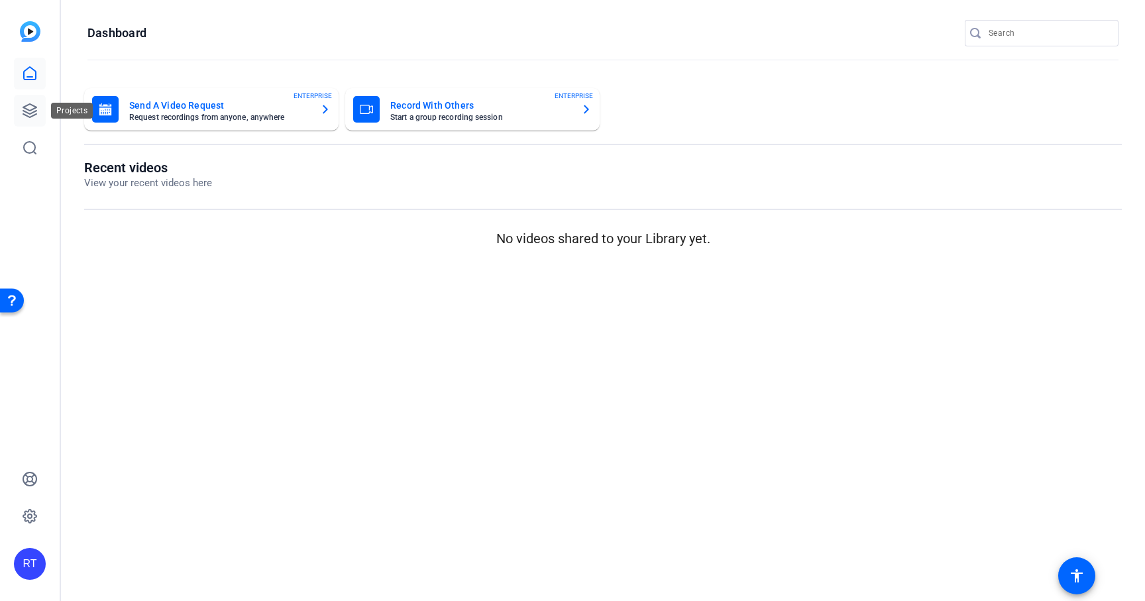
click at [30, 110] on icon at bounding box center [29, 110] width 13 height 13
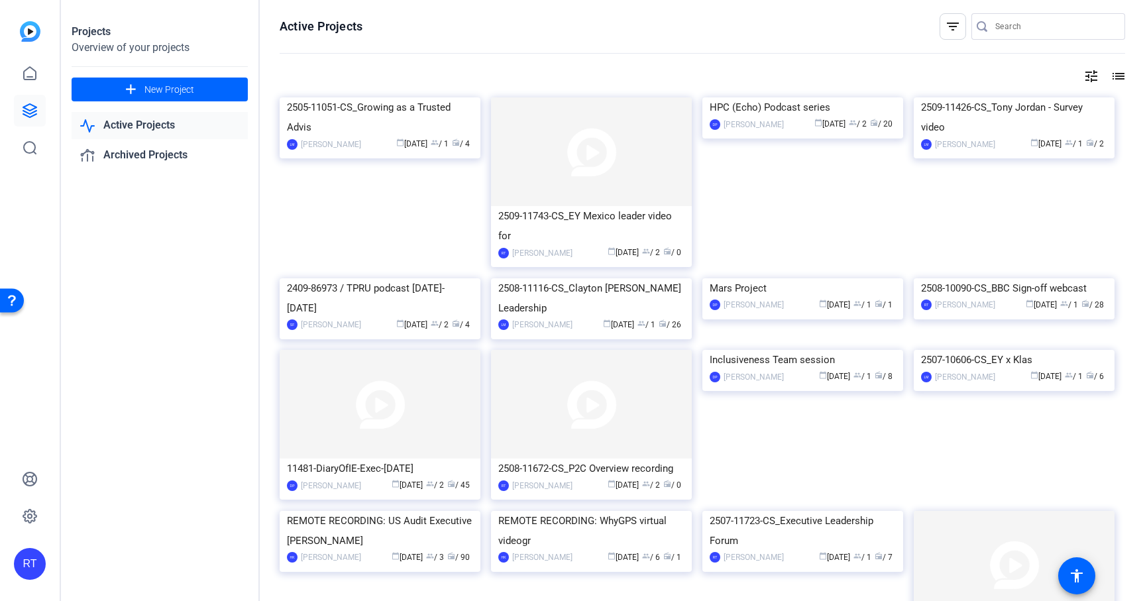
click at [1011, 20] on input "Search" at bounding box center [1054, 27] width 119 height 16
type input "BBC"
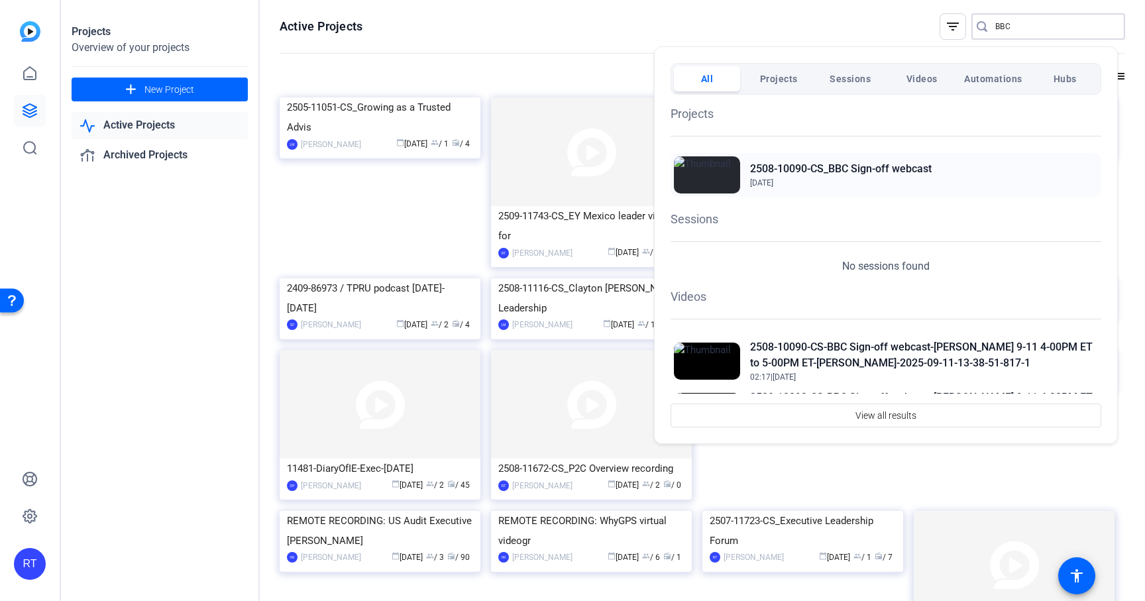
click at [831, 166] on h2 "2508-10090-CS_BBC Sign-off webcast" at bounding box center [840, 169] width 181 height 16
click at [529, 32] on div at bounding box center [572, 300] width 1145 height 601
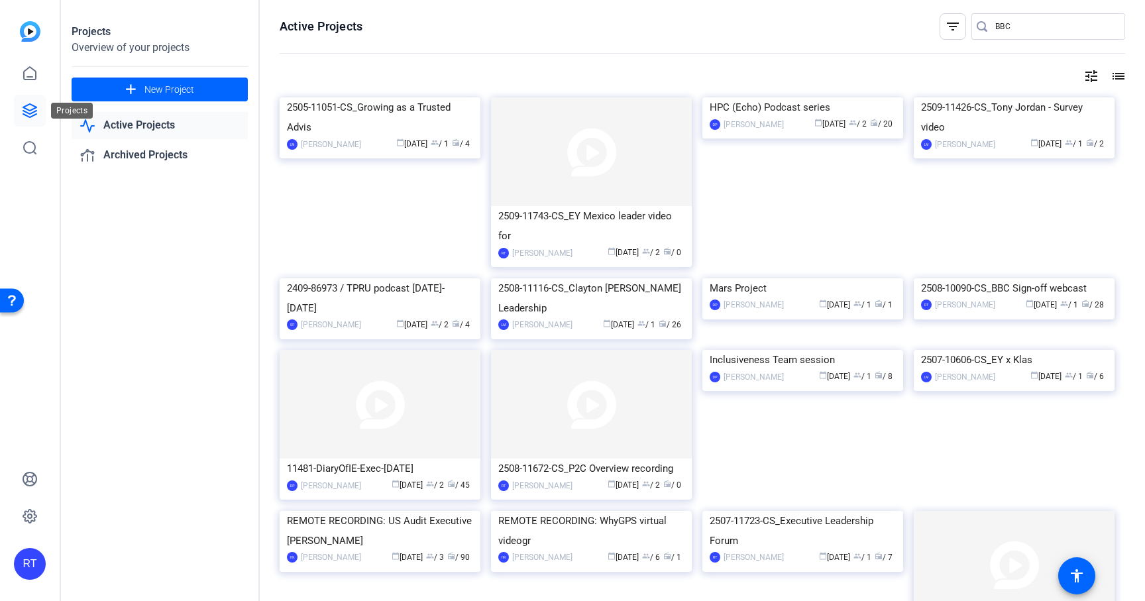
click at [24, 111] on icon at bounding box center [29, 110] width 13 height 13
click at [1019, 23] on input "BBC" at bounding box center [1054, 27] width 119 height 16
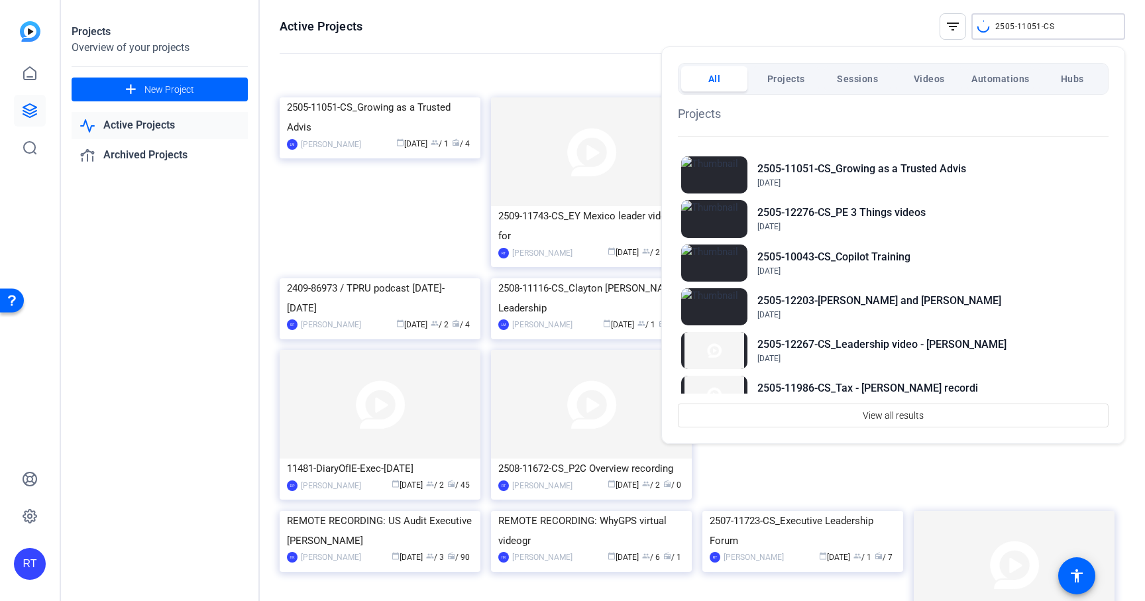
type input "2505-11051-CS"
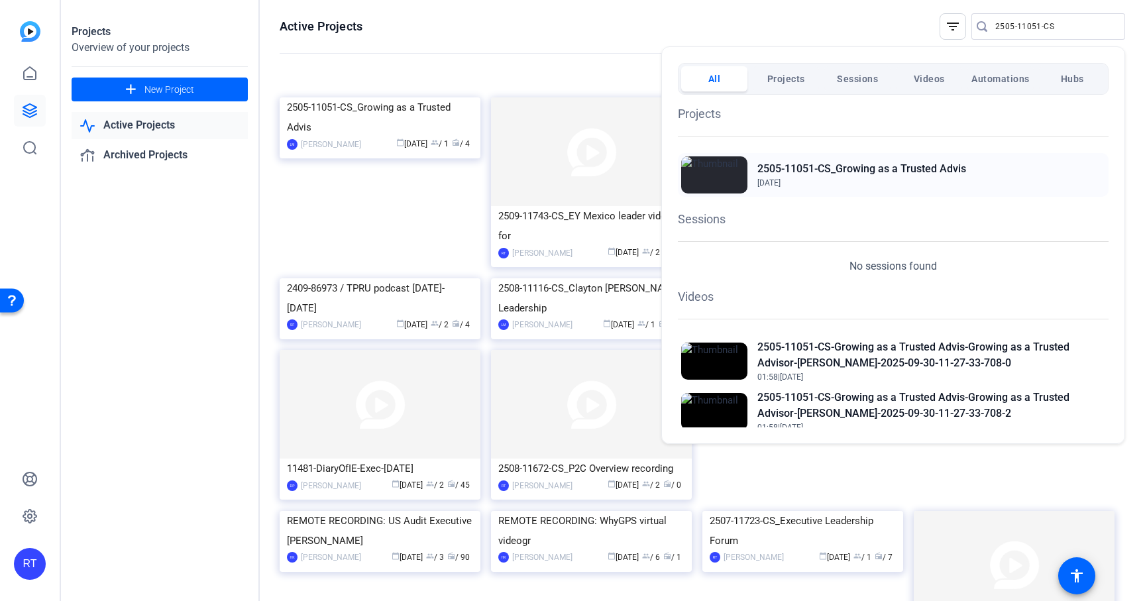
click at [862, 180] on span "[DATE]" at bounding box center [861, 183] width 209 height 12
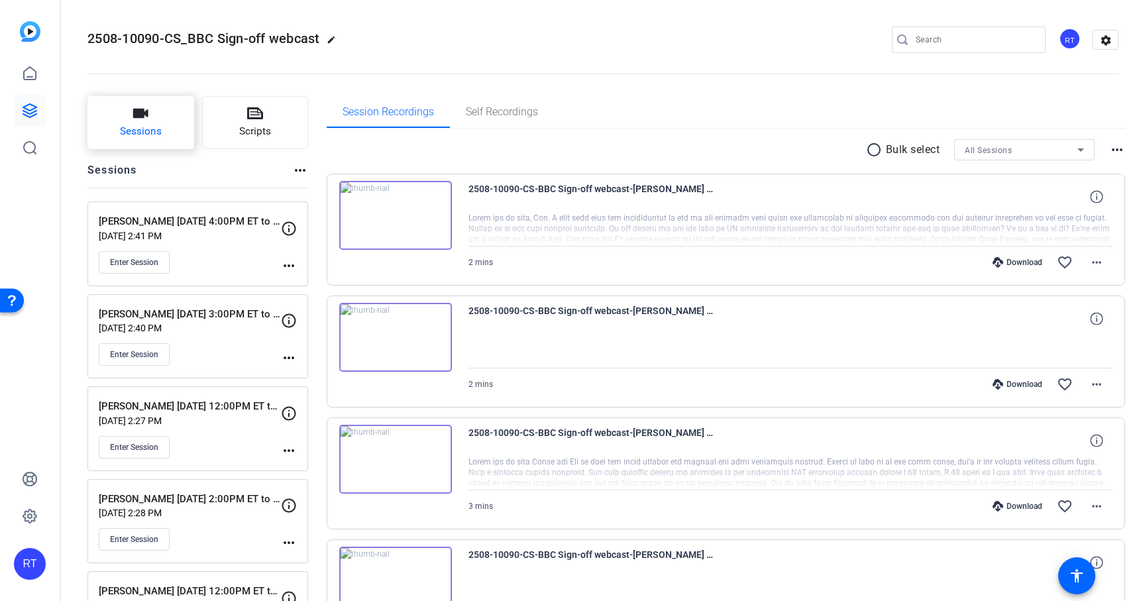
click at [158, 134] on span "Sessions" at bounding box center [141, 131] width 42 height 15
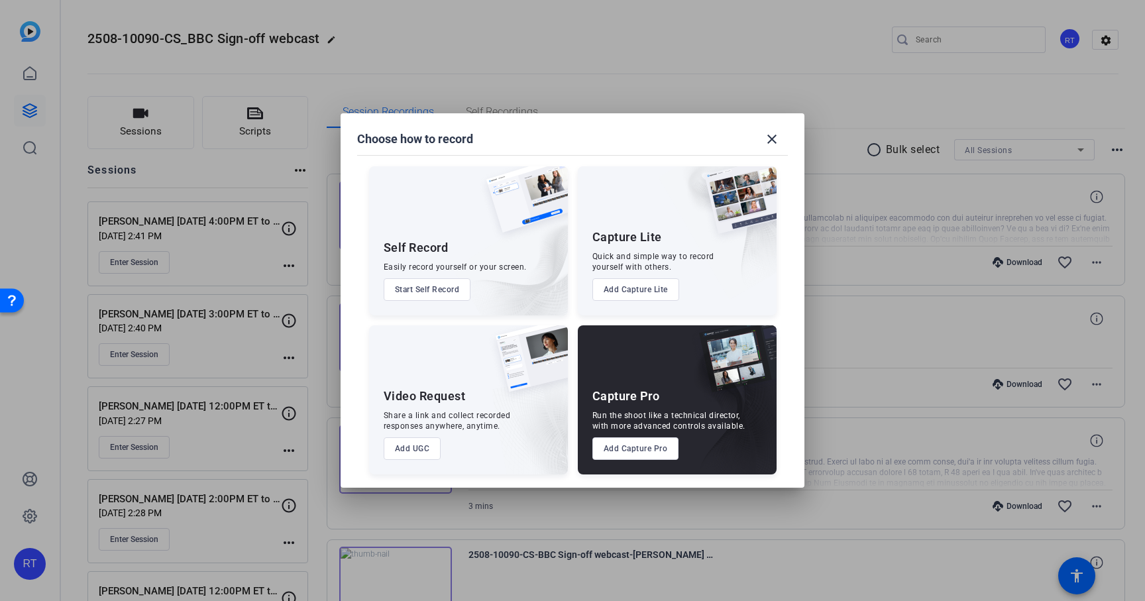
click at [652, 458] on button "Add Capture Pro" at bounding box center [635, 448] width 87 height 23
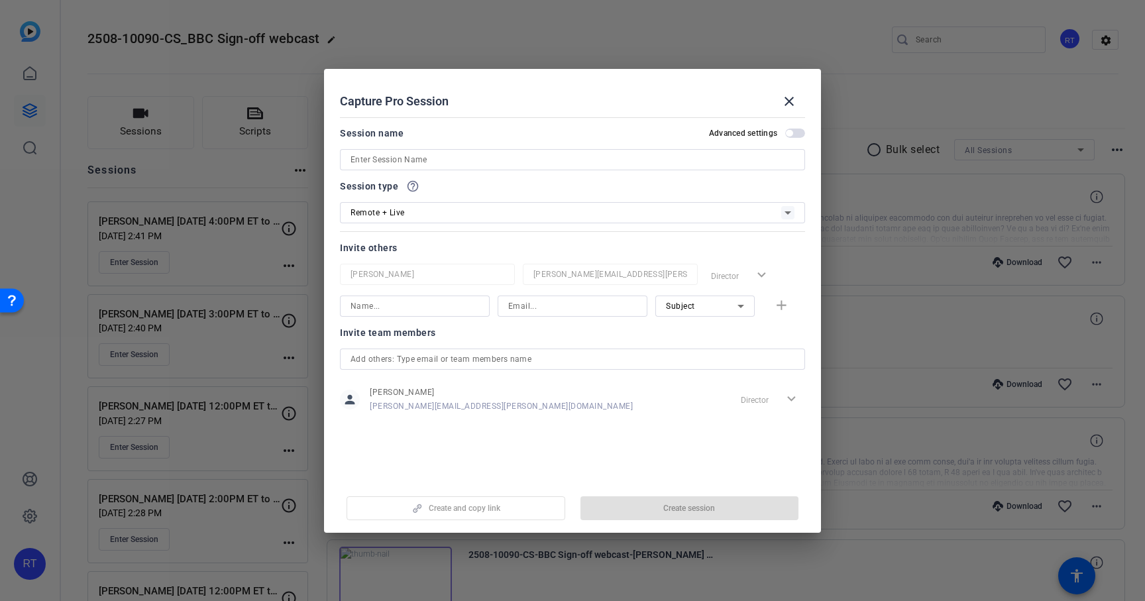
click at [396, 158] on input at bounding box center [572, 160] width 444 height 16
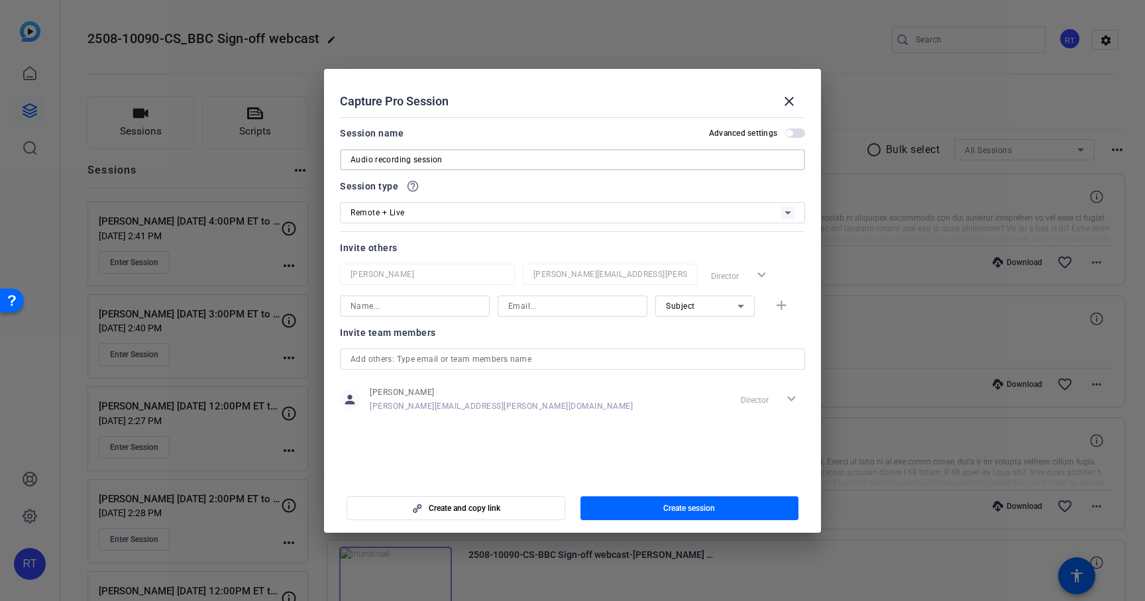
type input "Audio recording session"
click at [424, 213] on div "Remote + Live" at bounding box center [565, 212] width 431 height 17
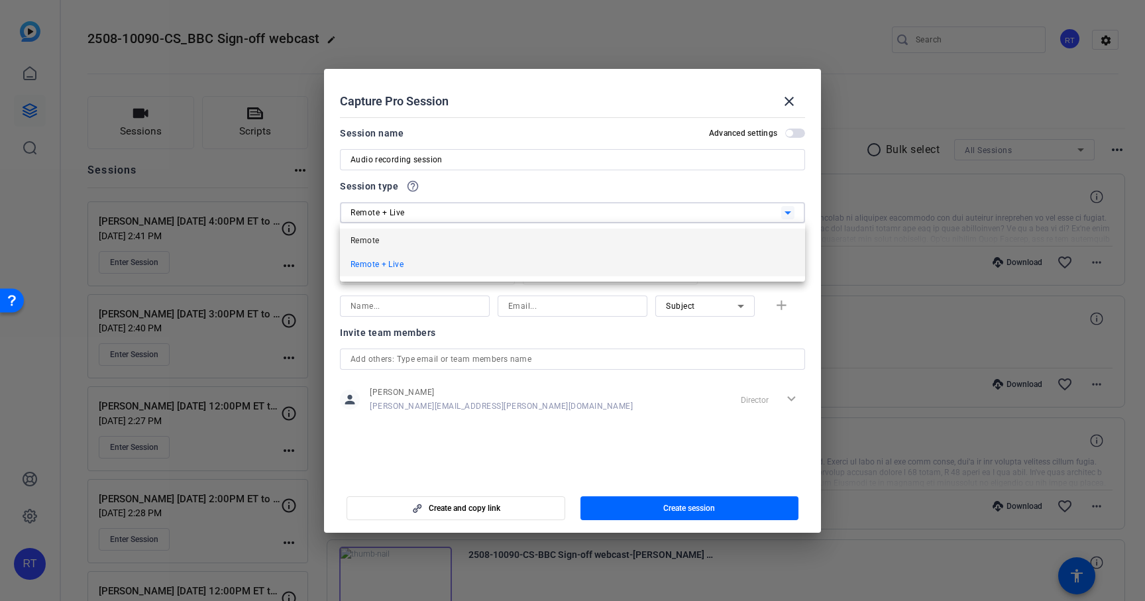
click at [376, 242] on span "Remote" at bounding box center [364, 240] width 28 height 16
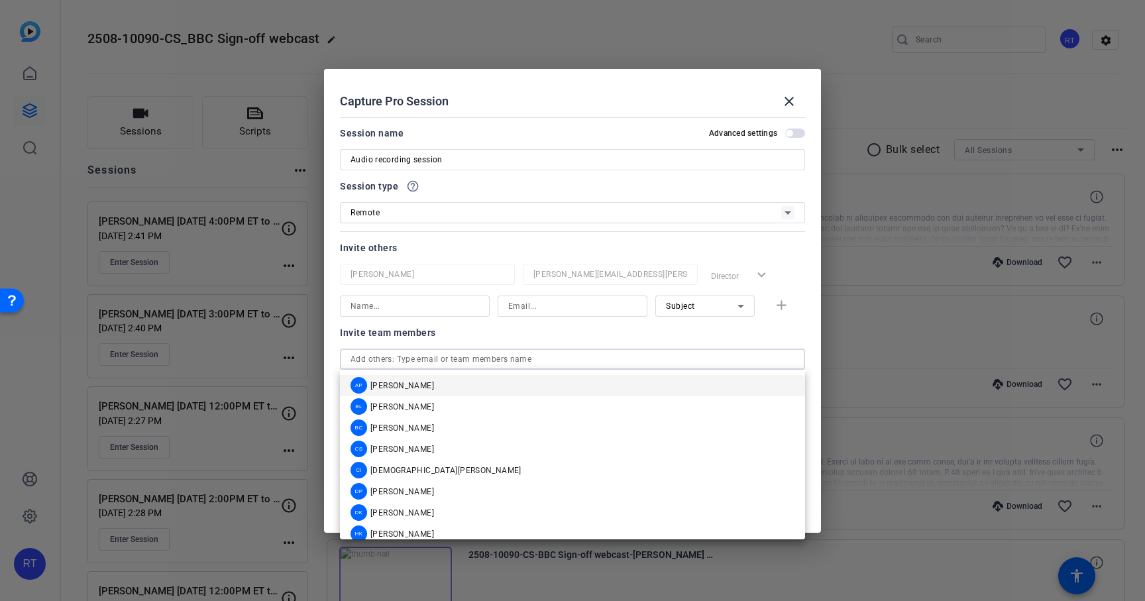
click at [409, 362] on input "text" at bounding box center [572, 359] width 444 height 16
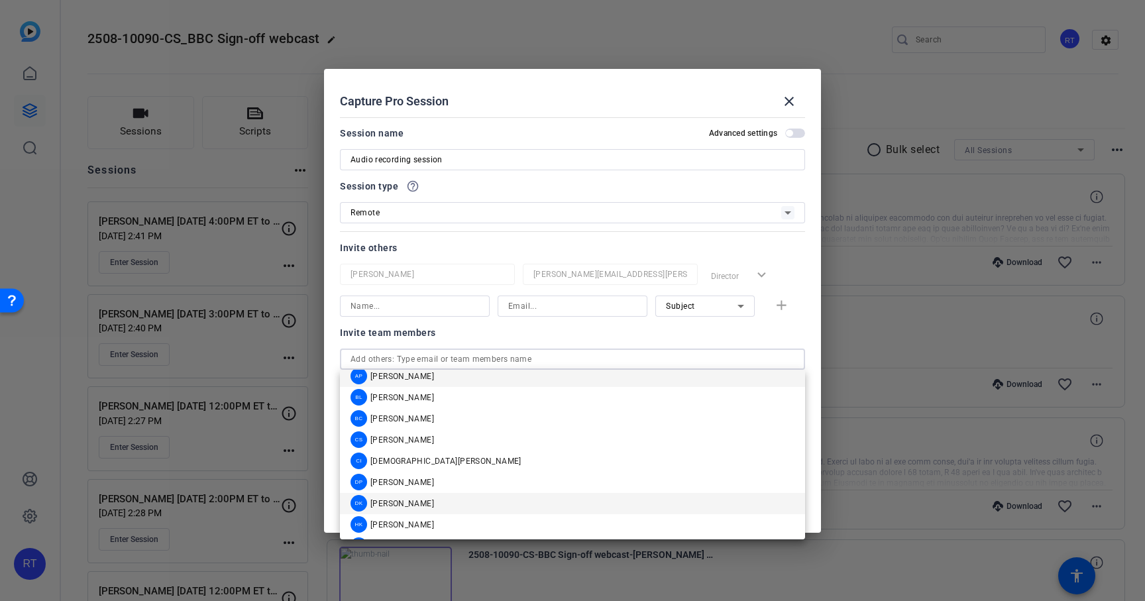
scroll to position [53, 0]
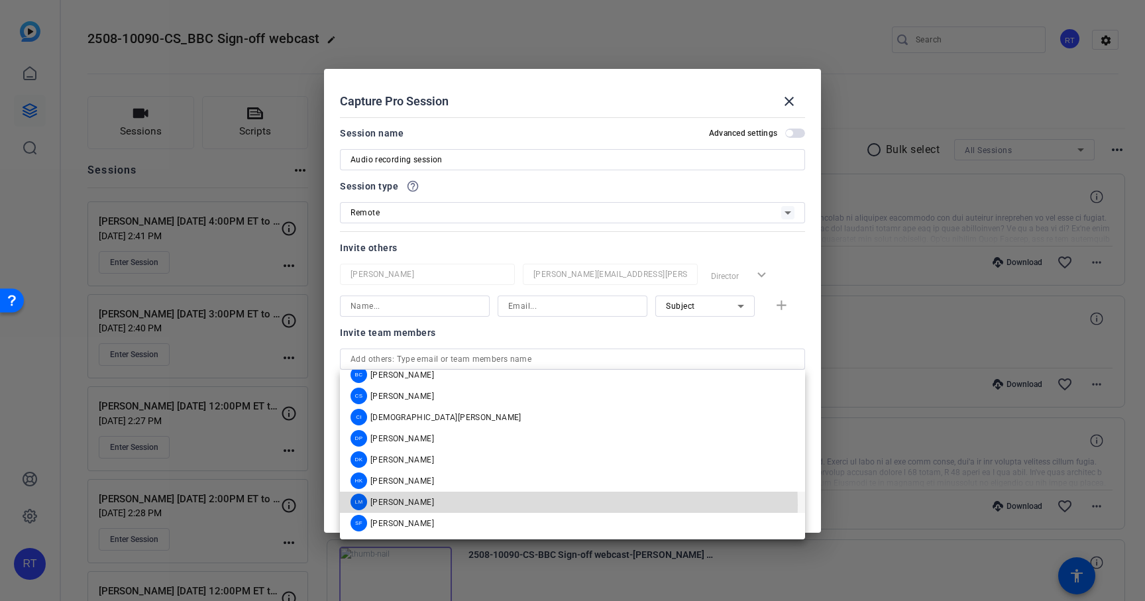
click at [401, 505] on span "[PERSON_NAME]" at bounding box center [402, 502] width 64 height 11
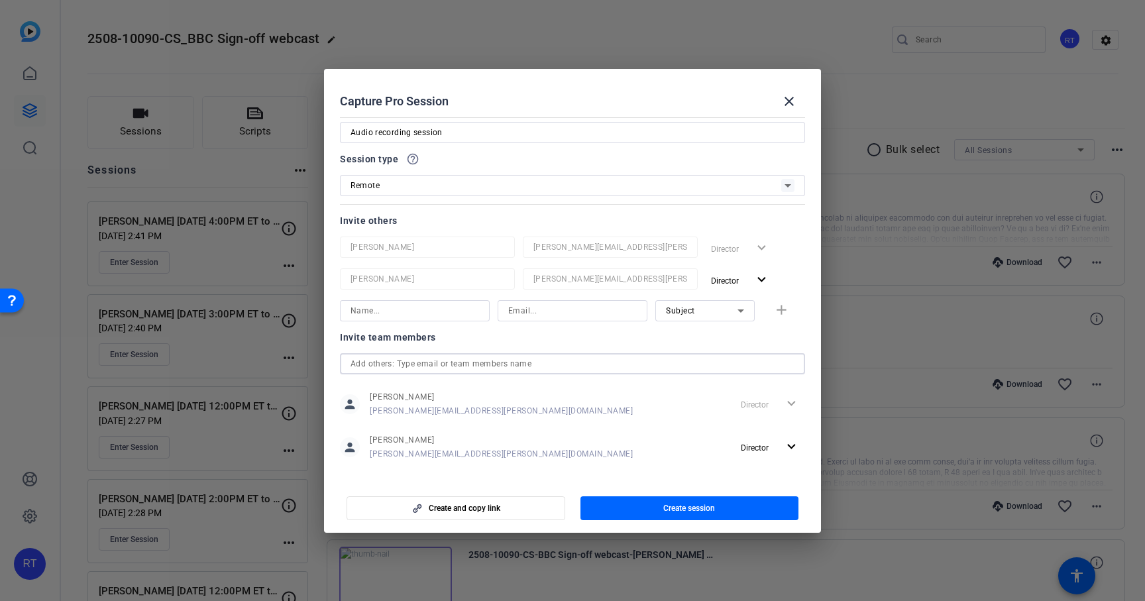
scroll to position [39, 0]
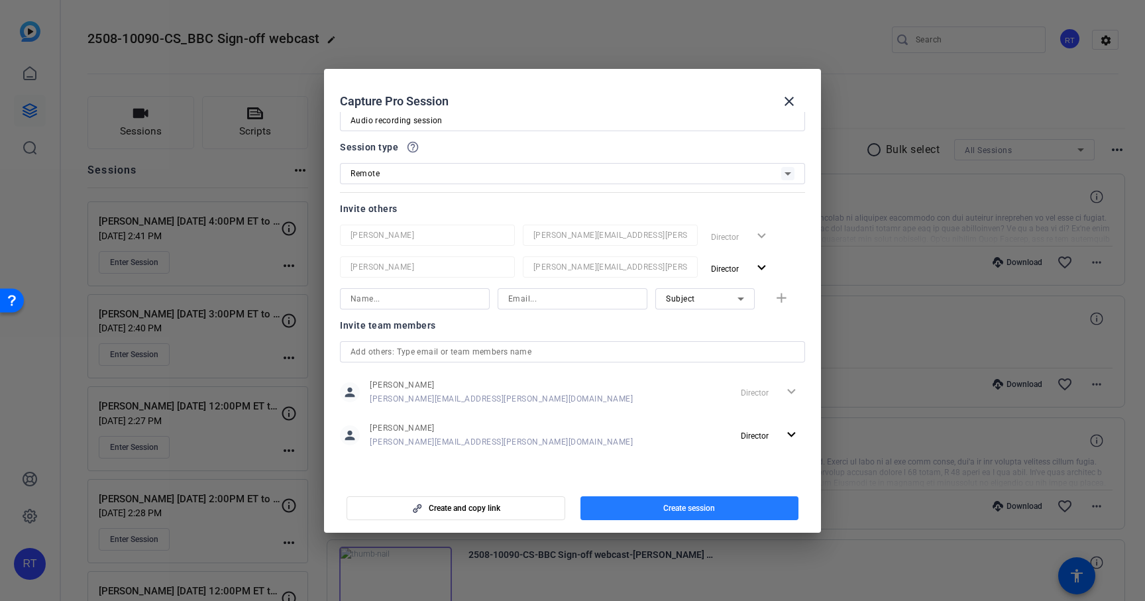
click at [688, 507] on span "Create session" at bounding box center [689, 508] width 52 height 11
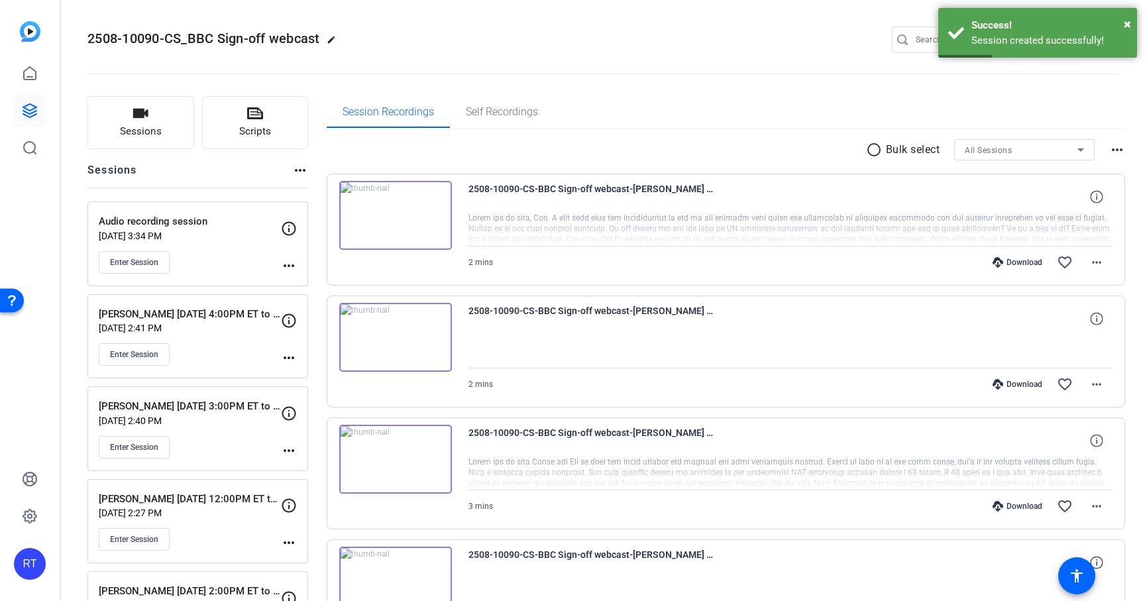
click at [289, 262] on mat-icon "more_horiz" at bounding box center [289, 266] width 16 height 16
click at [301, 286] on span "Edit Session" at bounding box center [321, 285] width 60 height 16
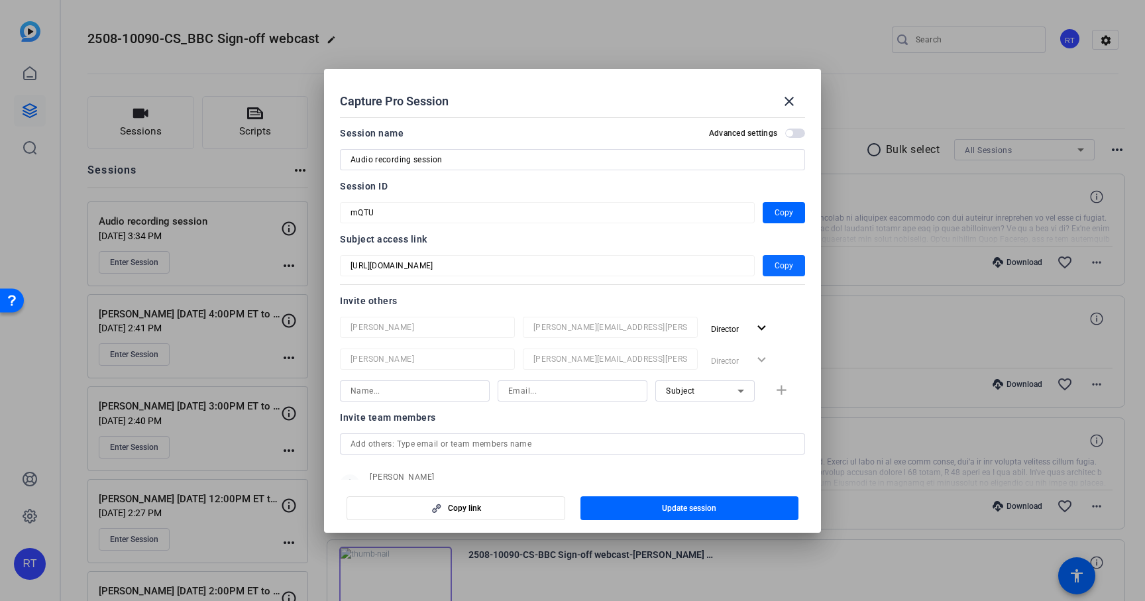
click at [788, 262] on span "button" at bounding box center [783, 266] width 42 height 32
click at [786, 99] on mat-icon "close" at bounding box center [789, 101] width 16 height 16
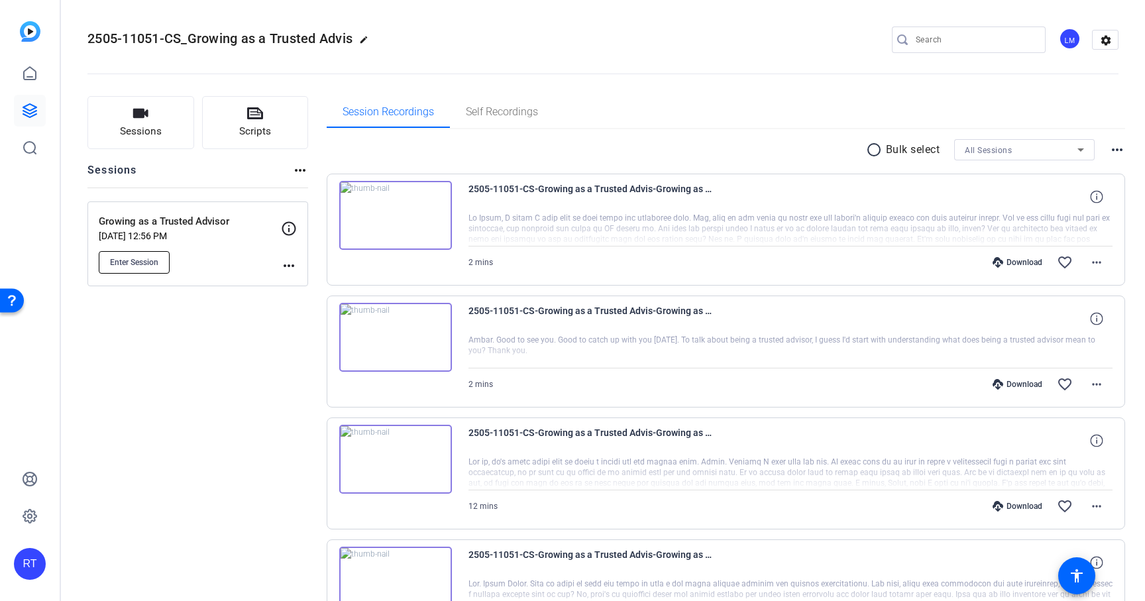
click at [110, 266] on span "Enter Session" at bounding box center [134, 262] width 48 height 11
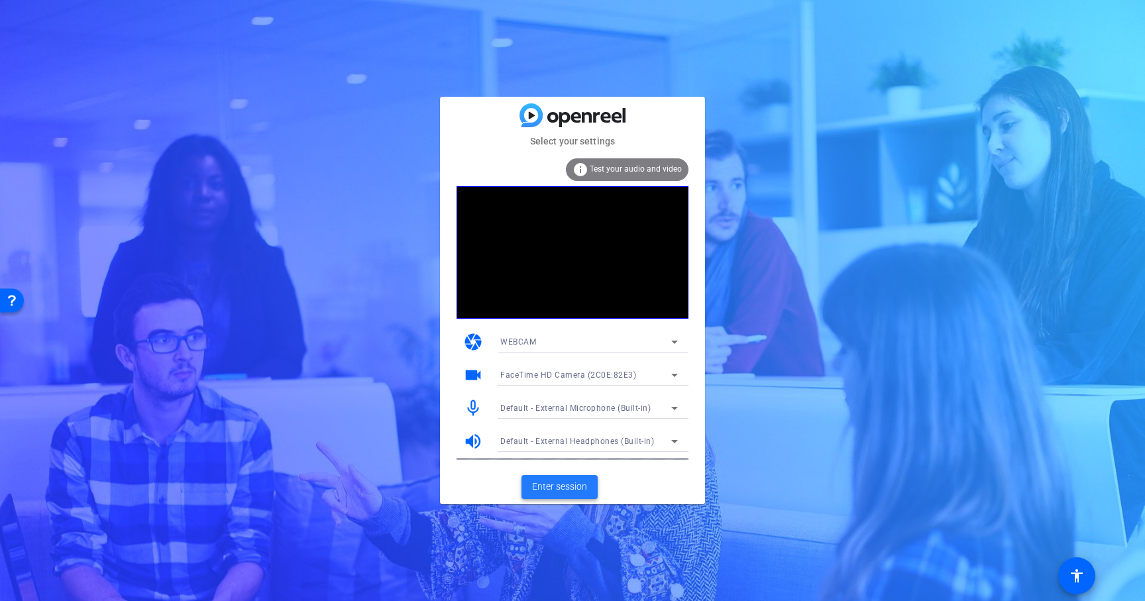
click at [555, 489] on span "Enter session" at bounding box center [559, 487] width 55 height 14
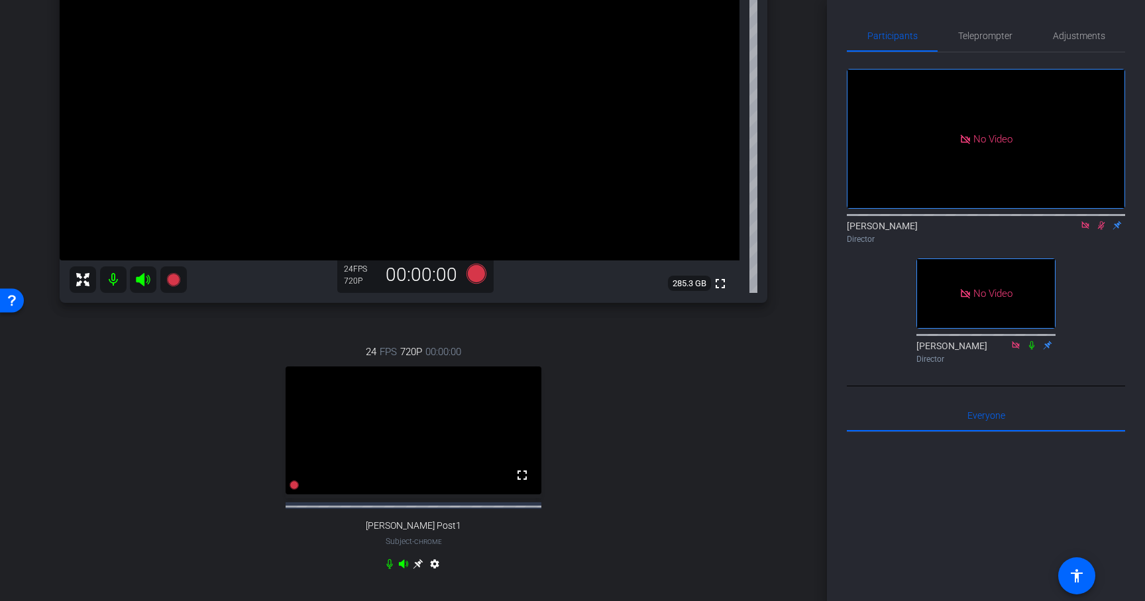
scroll to position [223, 0]
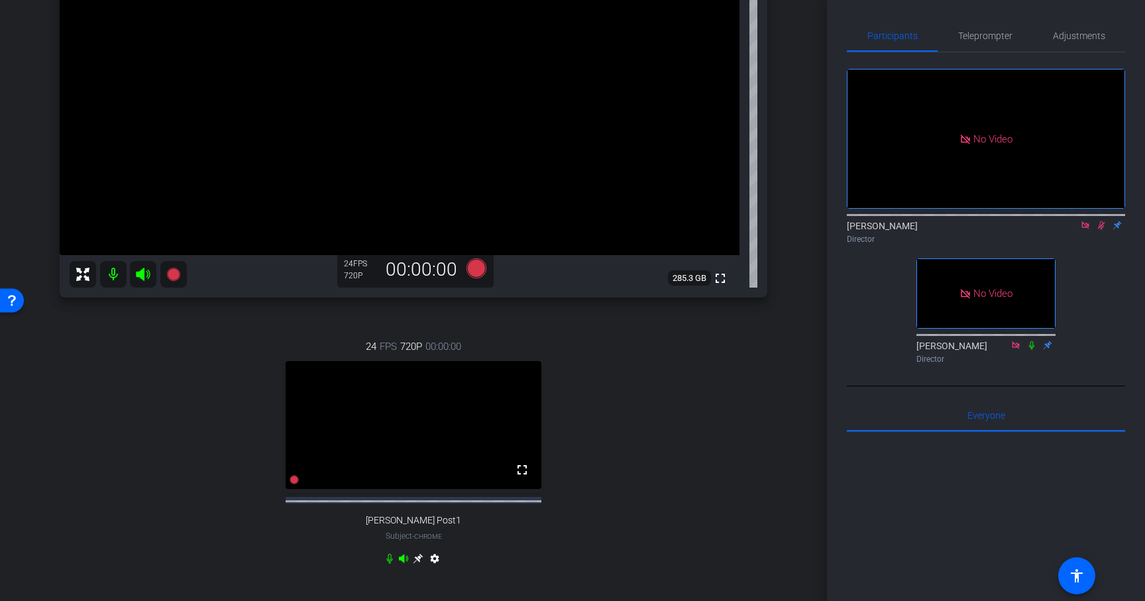
click at [1102, 230] on icon at bounding box center [1101, 225] width 7 height 9
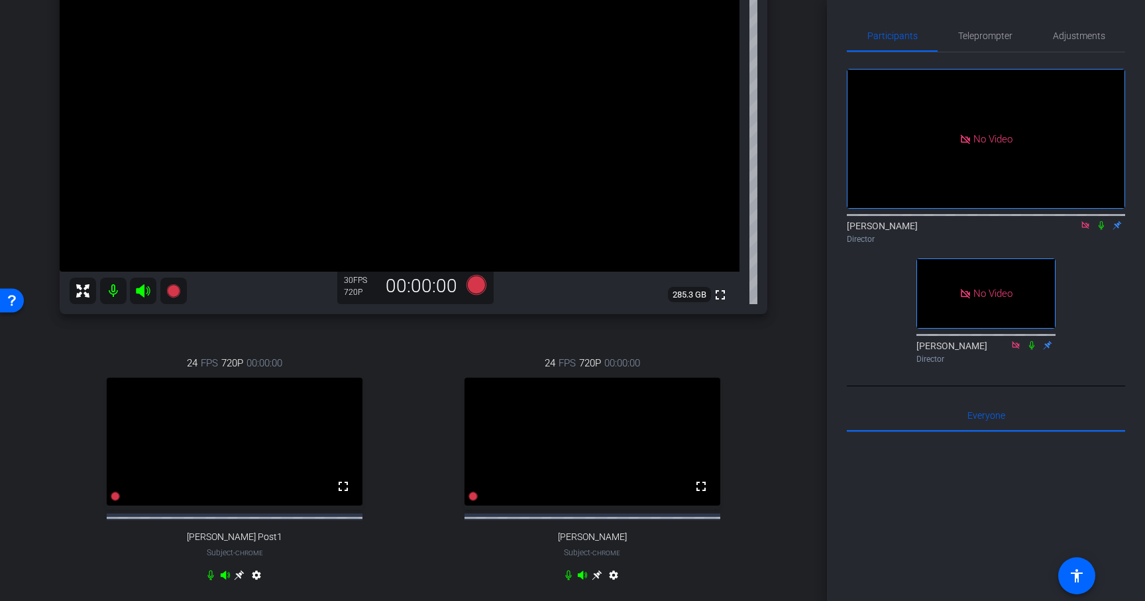
scroll to position [195, 0]
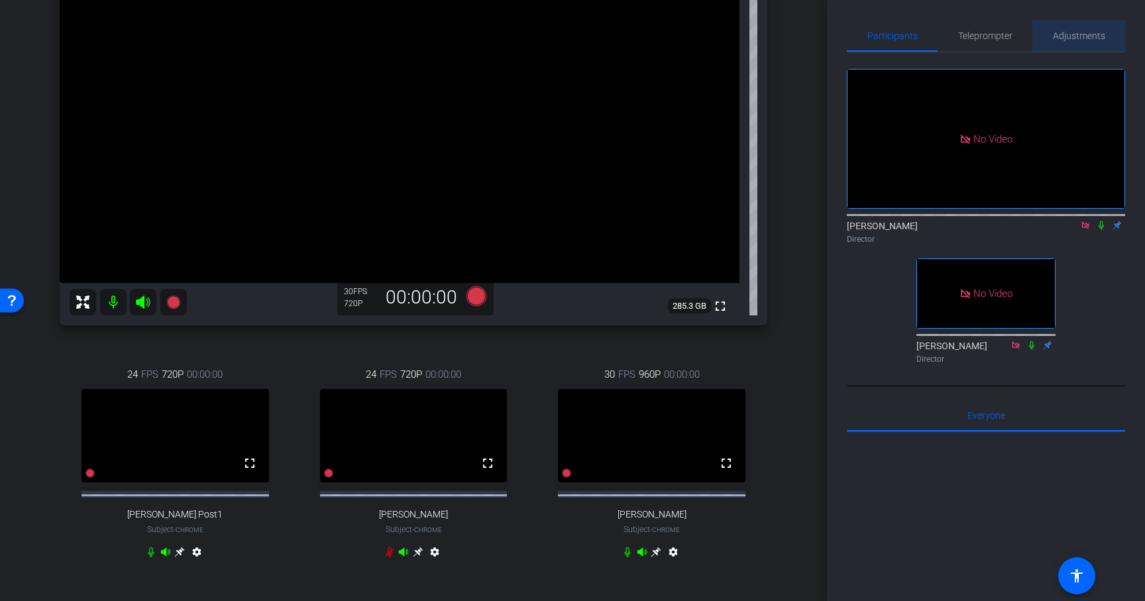
click at [1076, 34] on span "Adjustments" at bounding box center [1079, 35] width 52 height 9
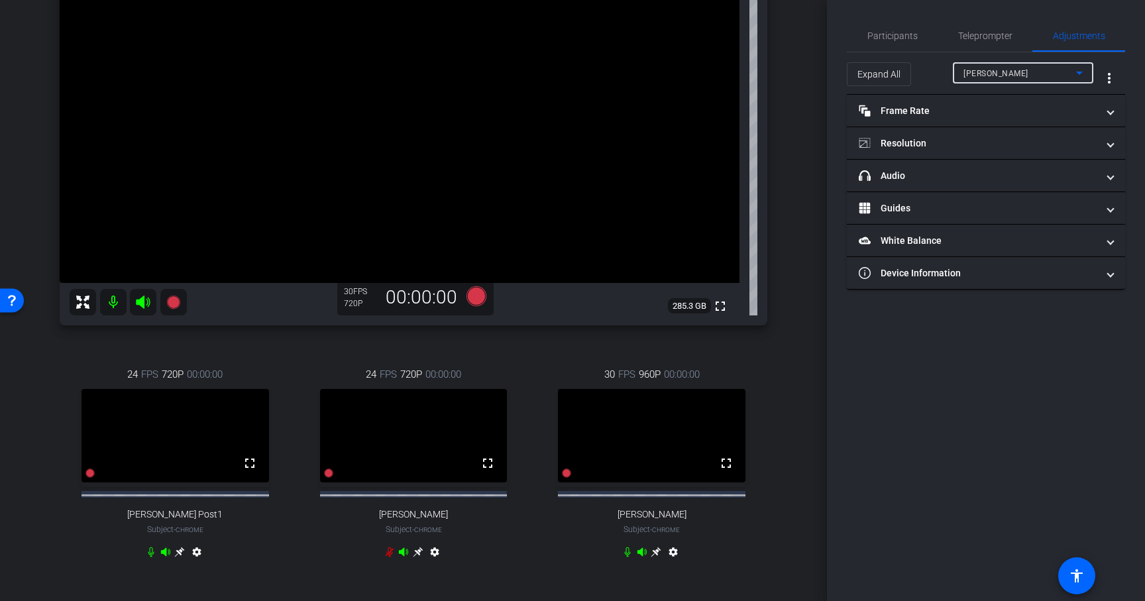
click at [1016, 77] on div "Mckenzie" at bounding box center [1019, 73] width 113 height 17
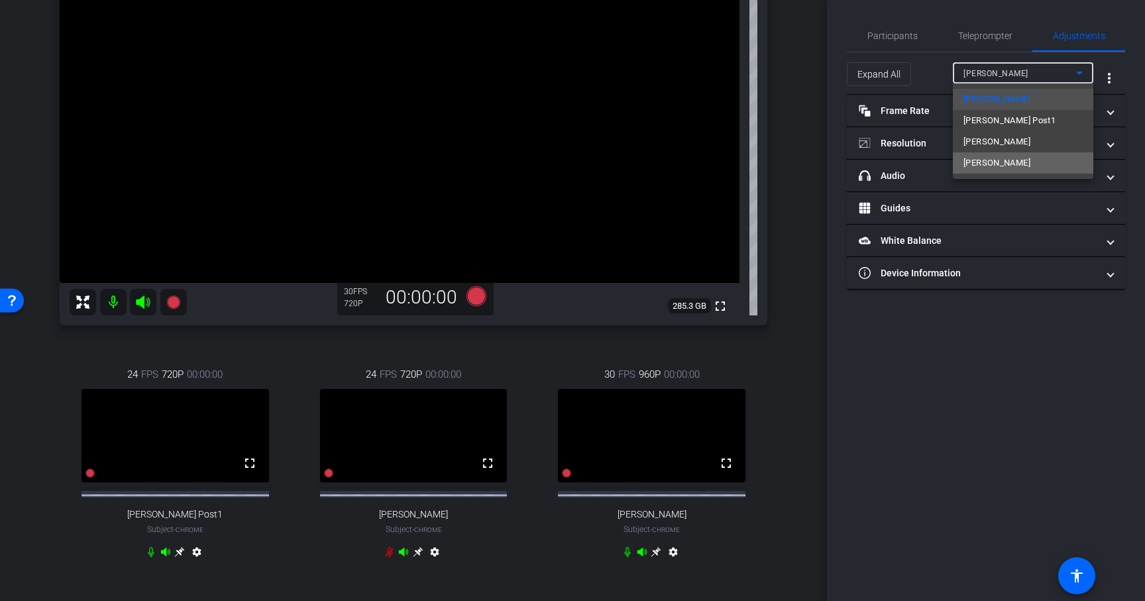
click at [996, 159] on span "Nobuko Kobayashi" at bounding box center [996, 163] width 67 height 16
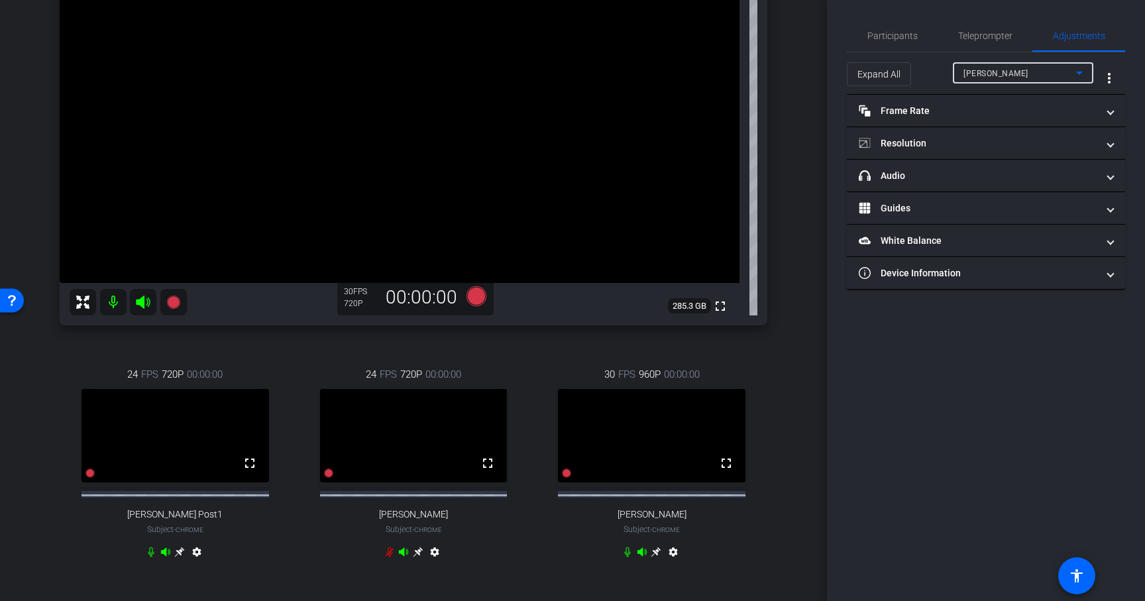
type input "11000"
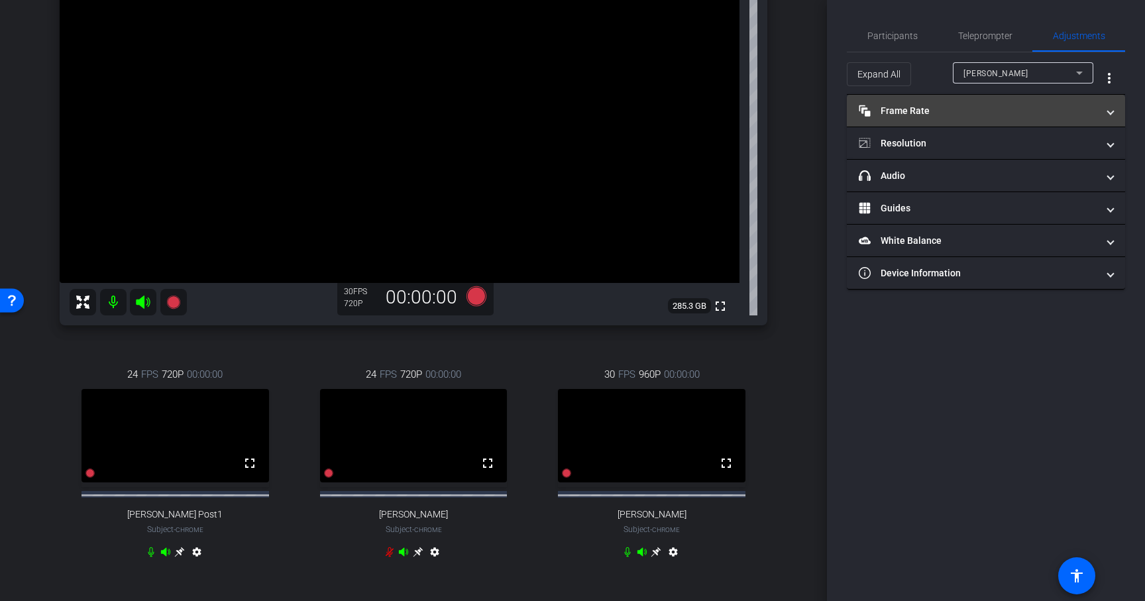
click at [956, 124] on mat-expansion-panel-header "Frame Rate Frame Rate" at bounding box center [986, 111] width 278 height 32
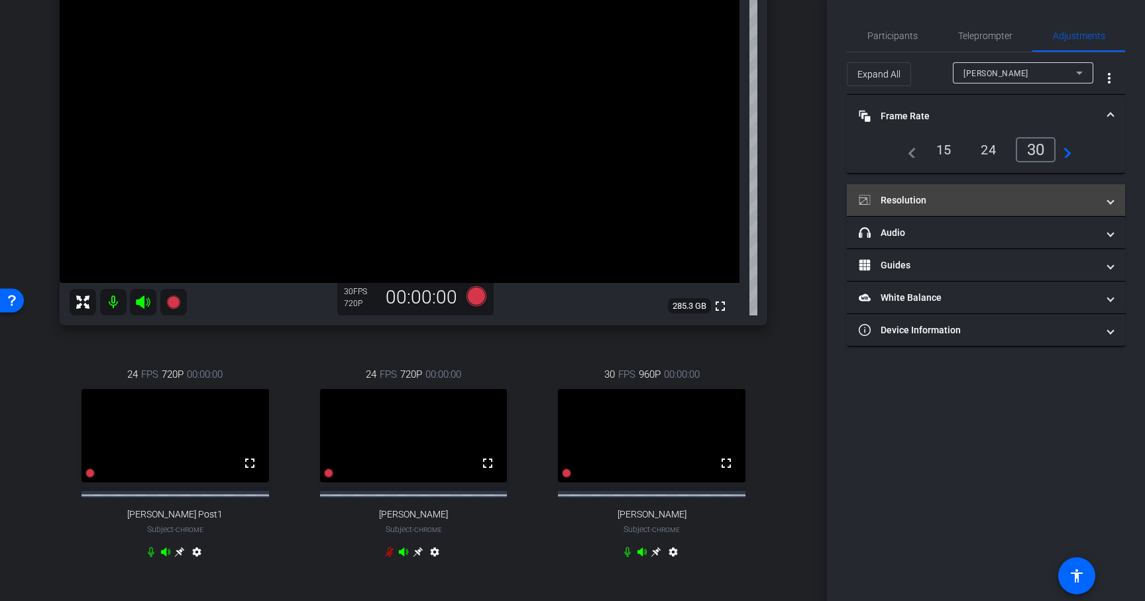
click at [968, 197] on mat-panel-title "Resolution" at bounding box center [977, 200] width 238 height 14
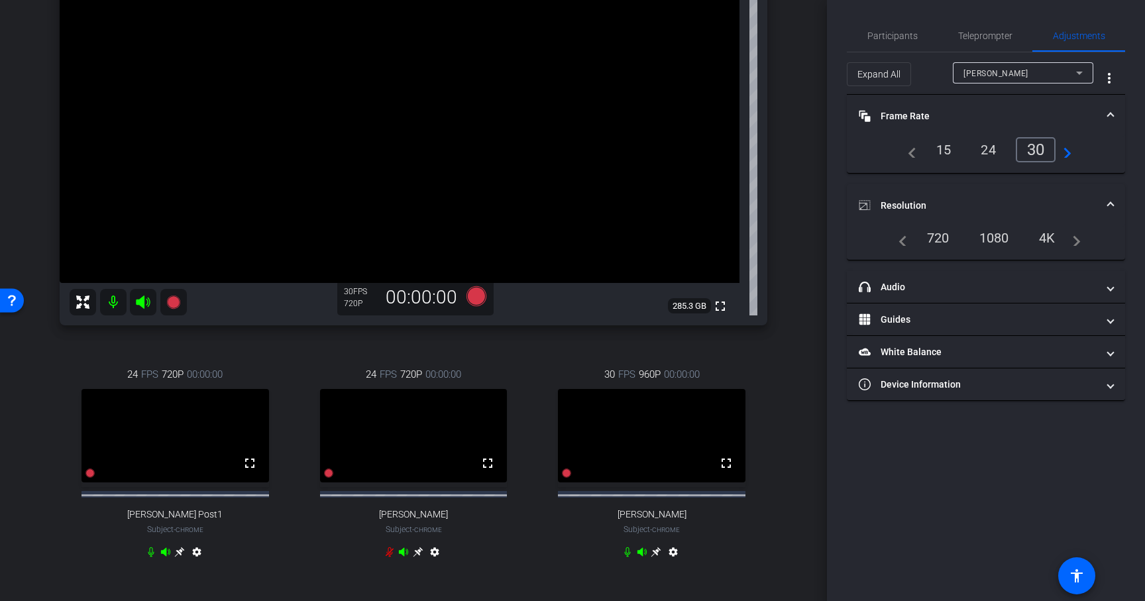
click at [995, 238] on div "1080" at bounding box center [994, 238] width 50 height 23
click at [806, 408] on div "arrow_back Growing as a Trusted Advisor Back to project Send invite account_box…" at bounding box center [413, 300] width 827 height 601
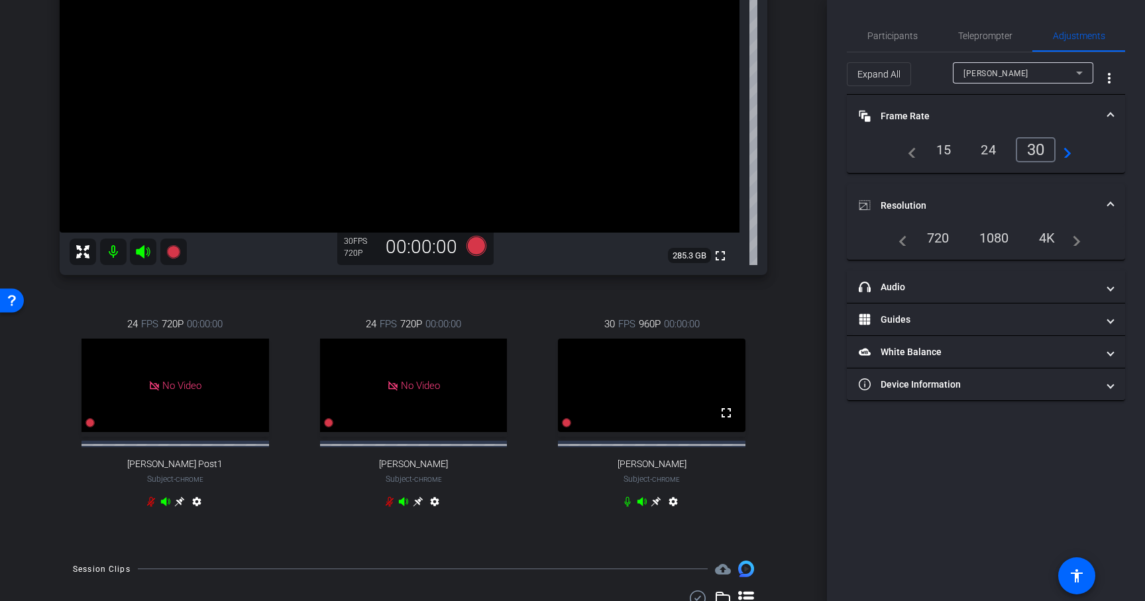
scroll to position [242, 0]
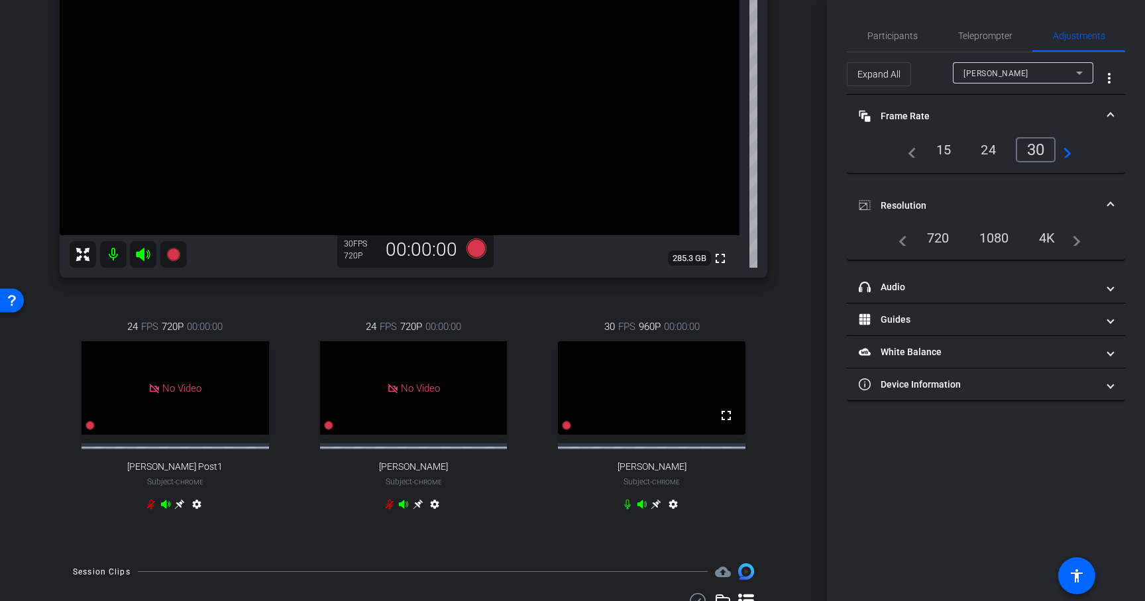
click at [654, 509] on icon at bounding box center [655, 504] width 11 height 11
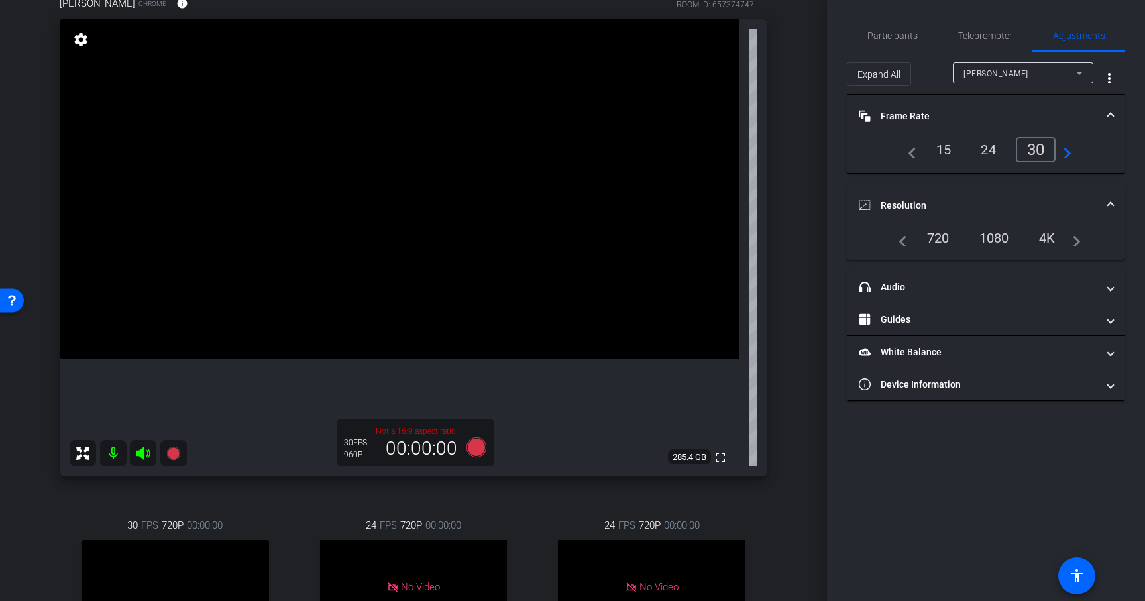
scroll to position [117, 0]
click at [903, 32] on span "Participants" at bounding box center [892, 35] width 50 height 9
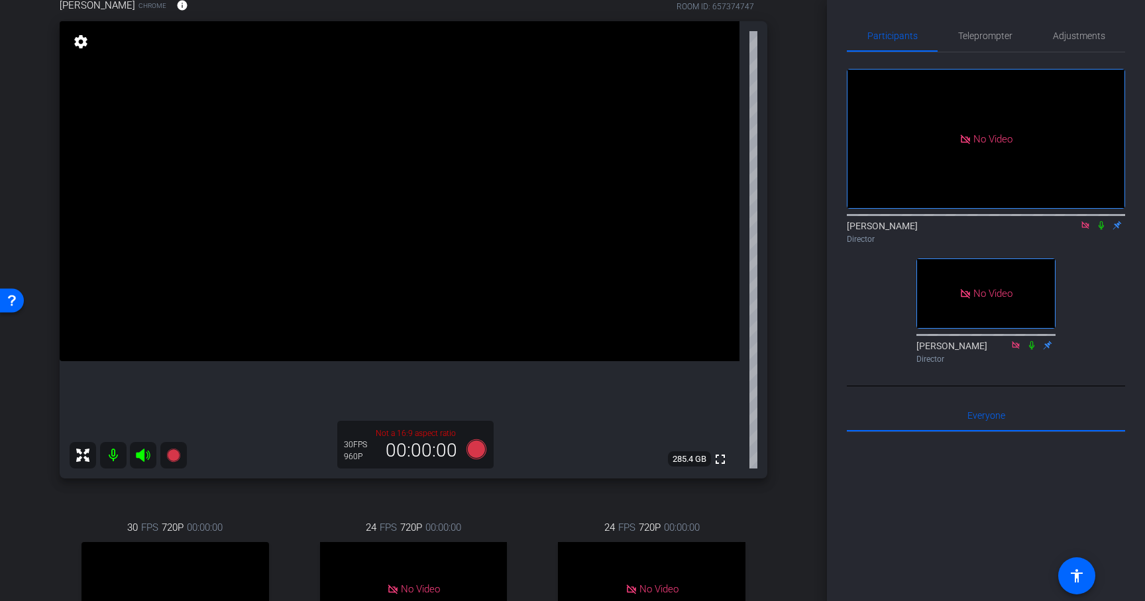
click at [1099, 221] on icon at bounding box center [1101, 225] width 11 height 9
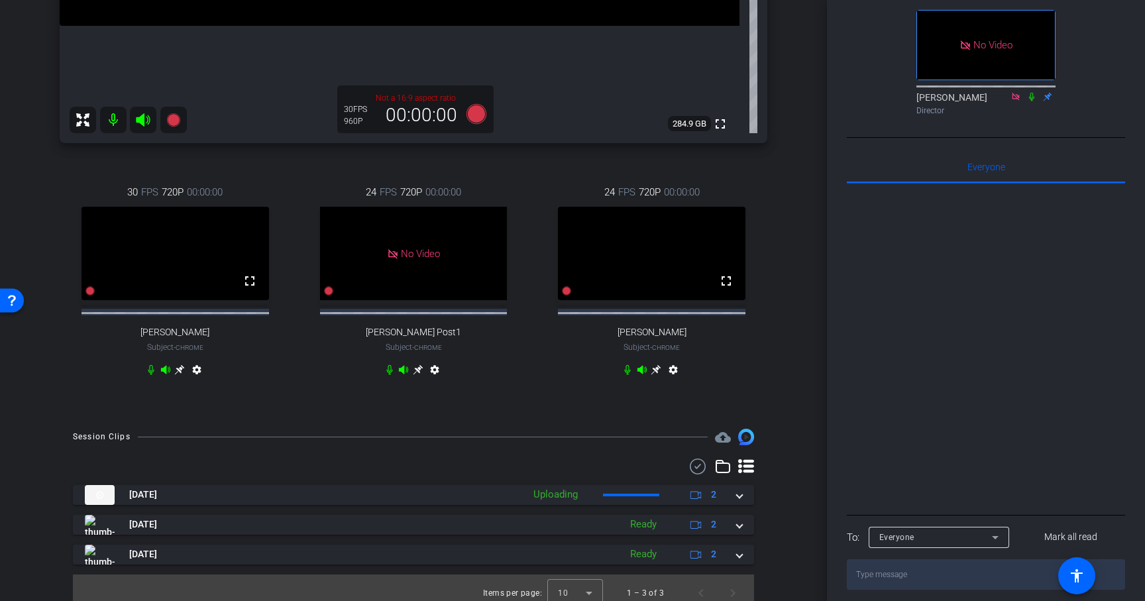
scroll to position [474, 0]
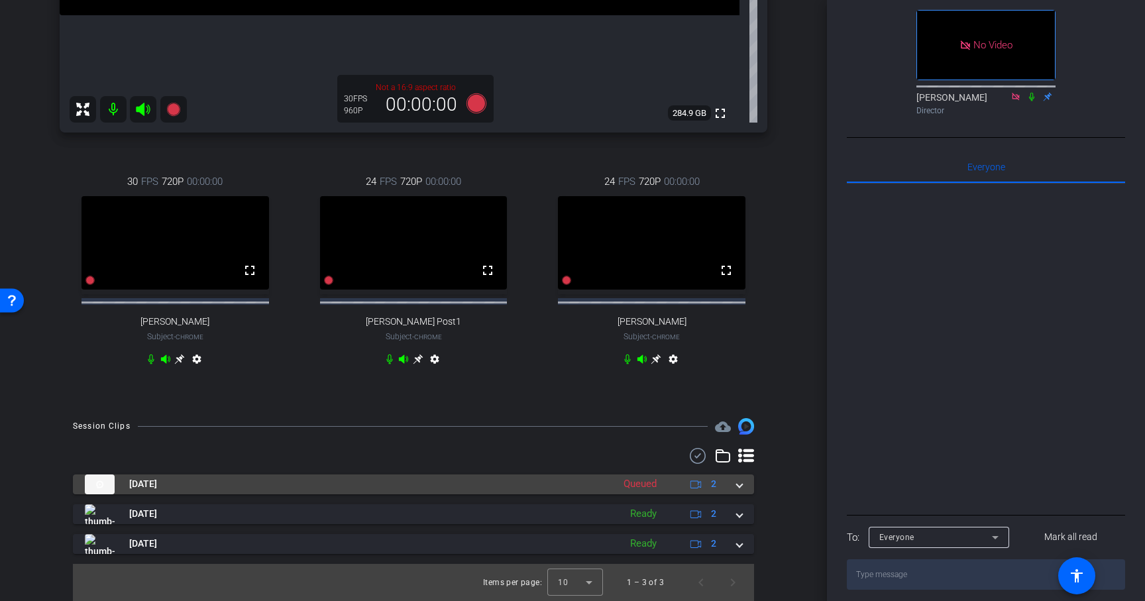
click at [744, 482] on mat-expansion-panel-header "Sep 30, 2025 Queued 2" at bounding box center [413, 484] width 681 height 20
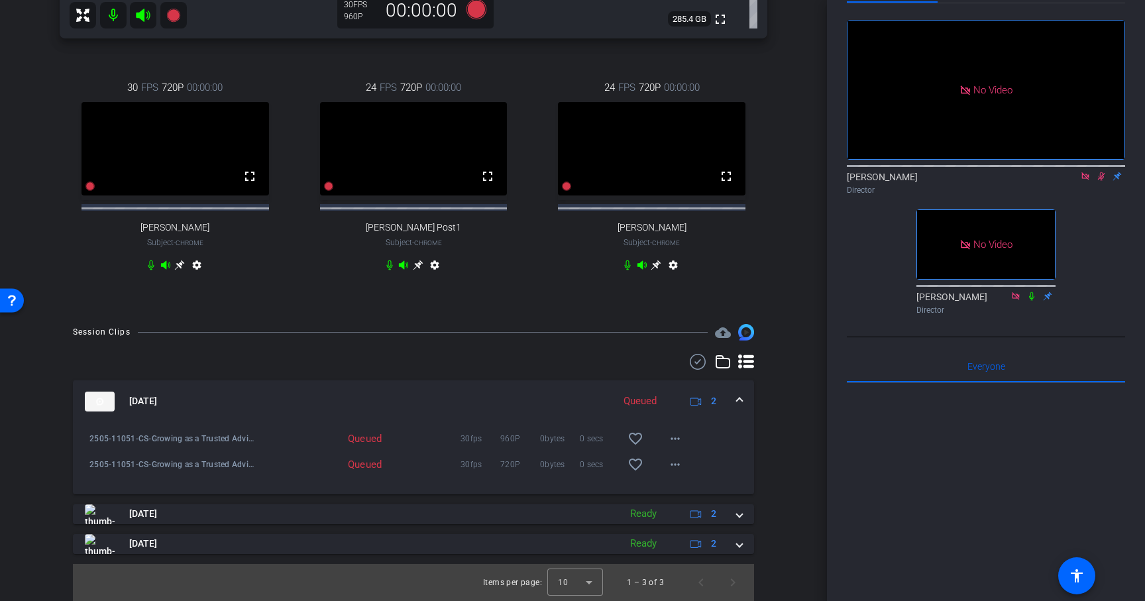
scroll to position [38, 0]
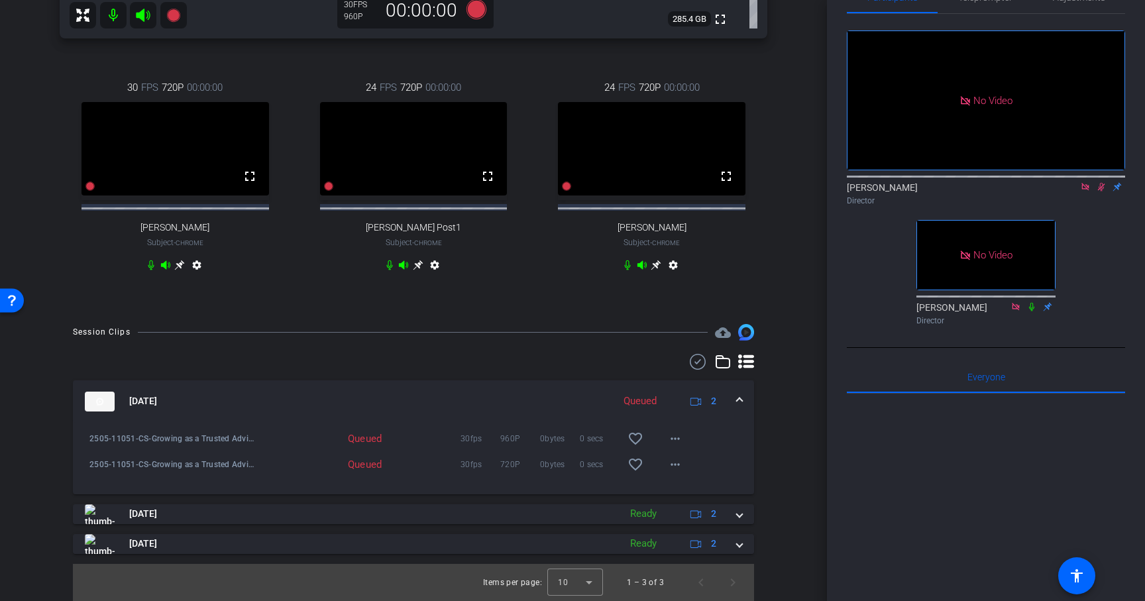
click at [1100, 182] on icon at bounding box center [1101, 186] width 11 height 9
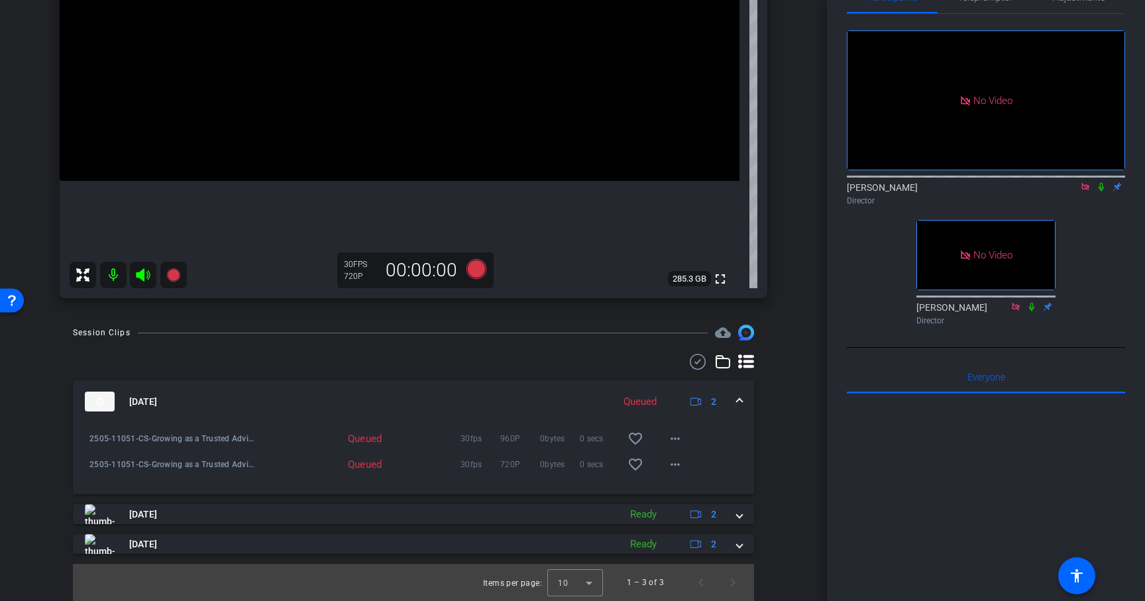
scroll to position [0, 0]
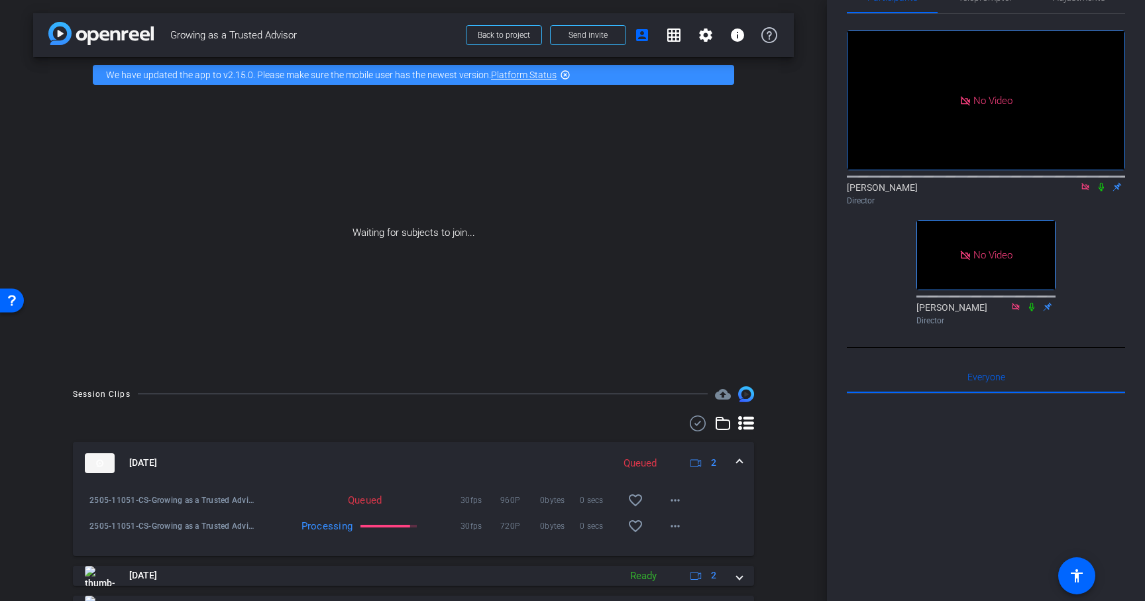
click at [1100, 182] on icon at bounding box center [1101, 186] width 11 height 9
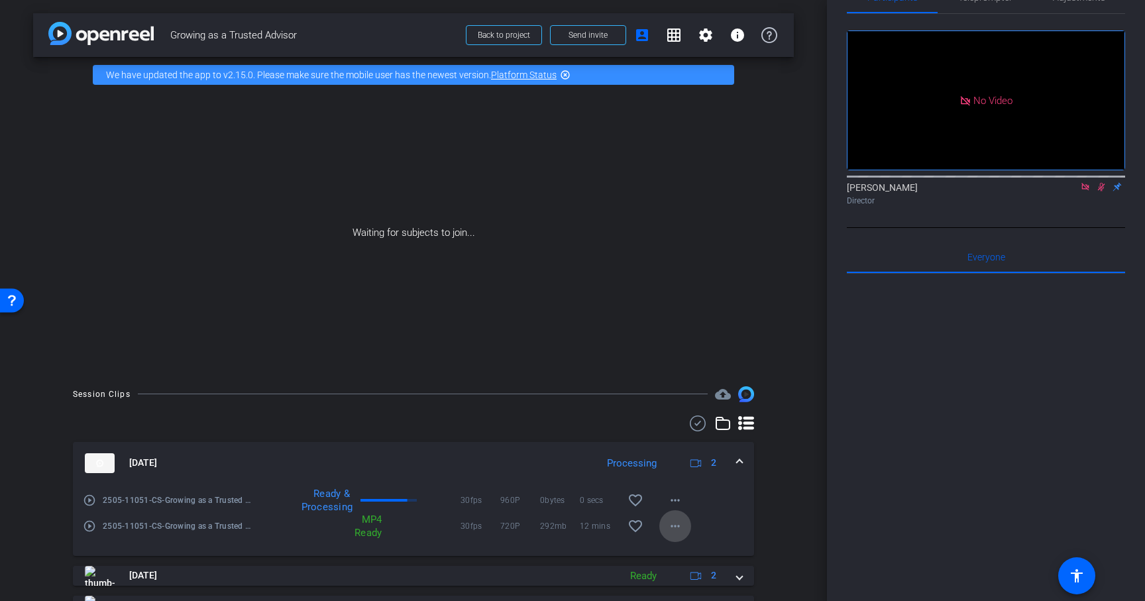
click at [676, 524] on mat-icon "more_horiz" at bounding box center [675, 526] width 16 height 16
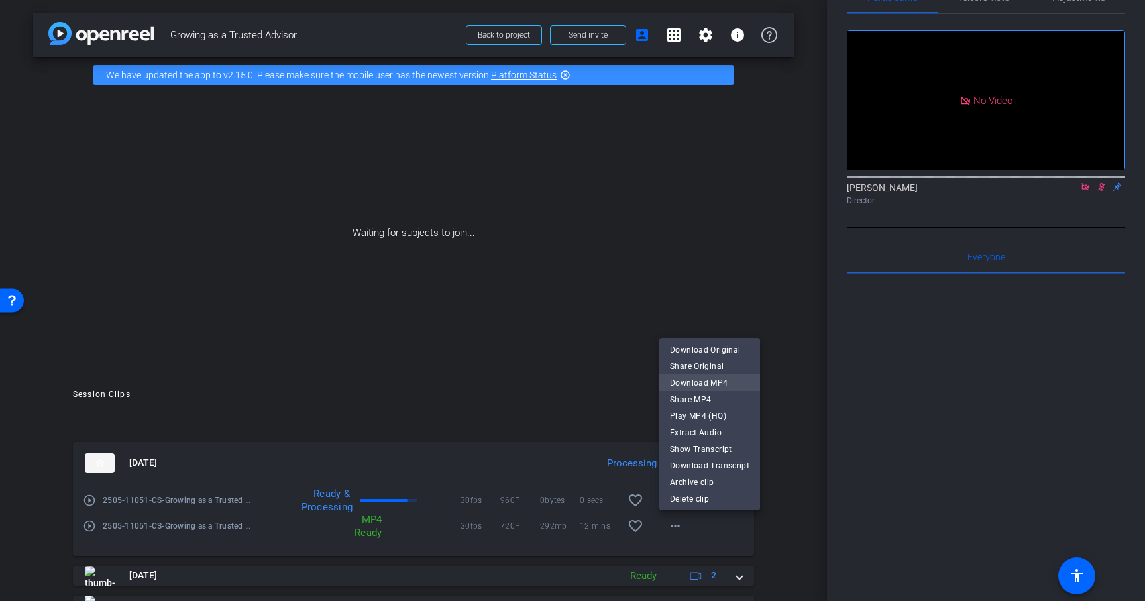
click at [711, 379] on span "Download MP4" at bounding box center [709, 383] width 79 height 16
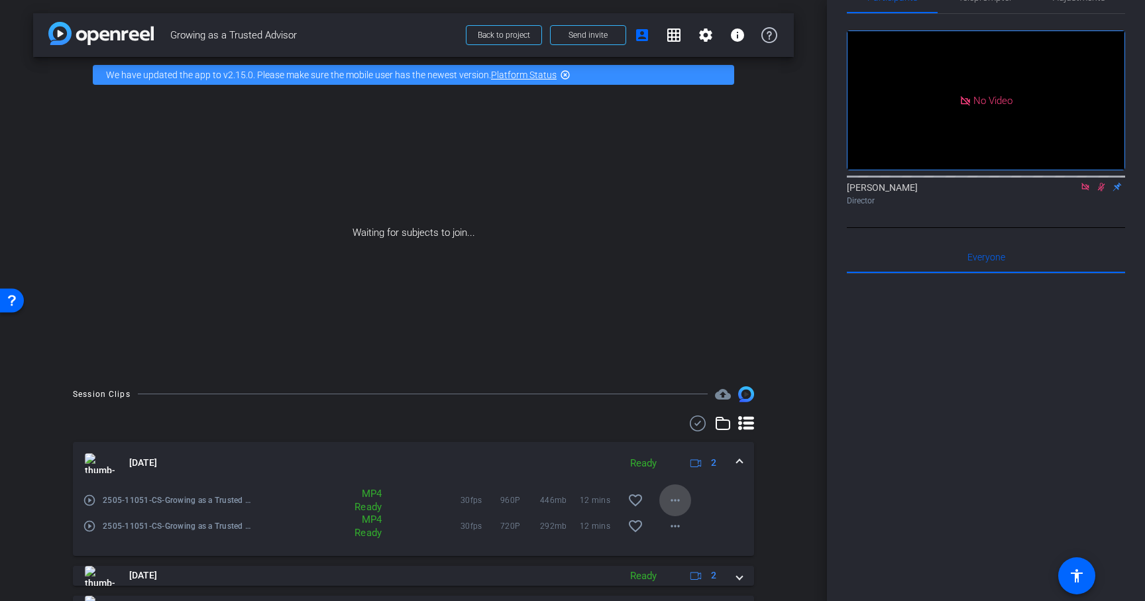
click at [672, 501] on mat-icon "more_horiz" at bounding box center [675, 500] width 16 height 16
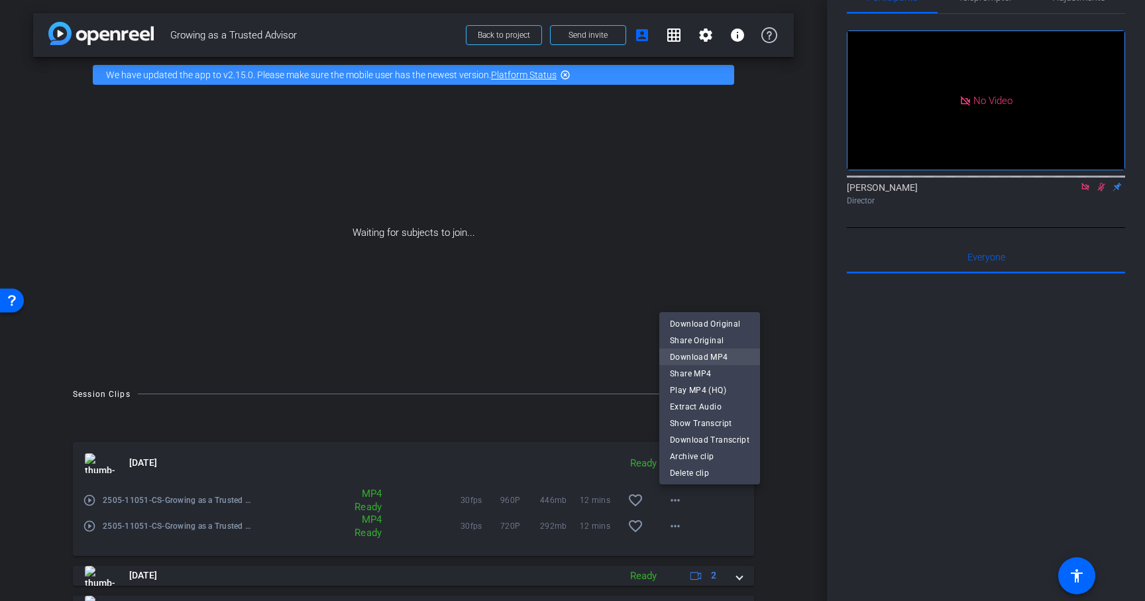
click at [695, 358] on span "Download MP4" at bounding box center [709, 357] width 79 height 16
